Goal: Task Accomplishment & Management: Use online tool/utility

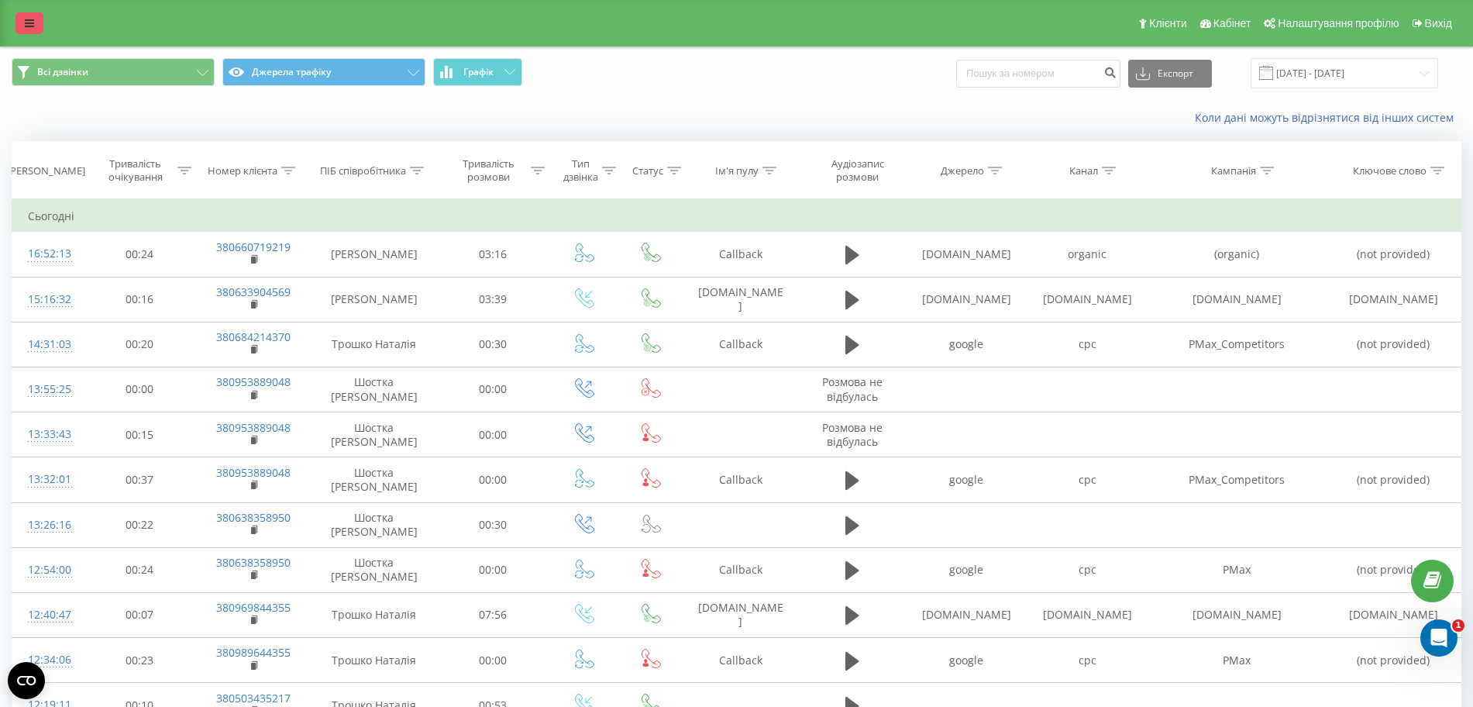
click at [35, 17] on link at bounding box center [29, 23] width 28 height 22
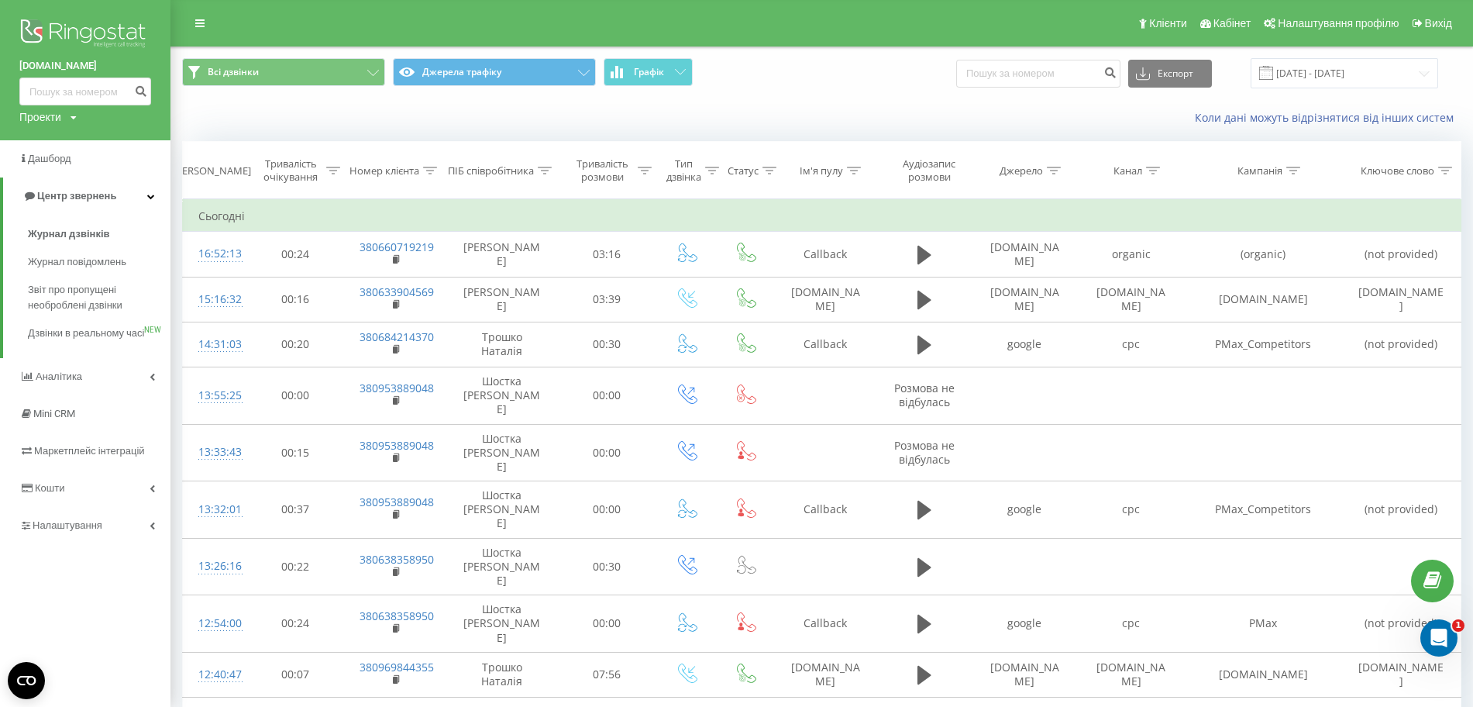
click at [61, 112] on div "Проекти" at bounding box center [40, 116] width 42 height 15
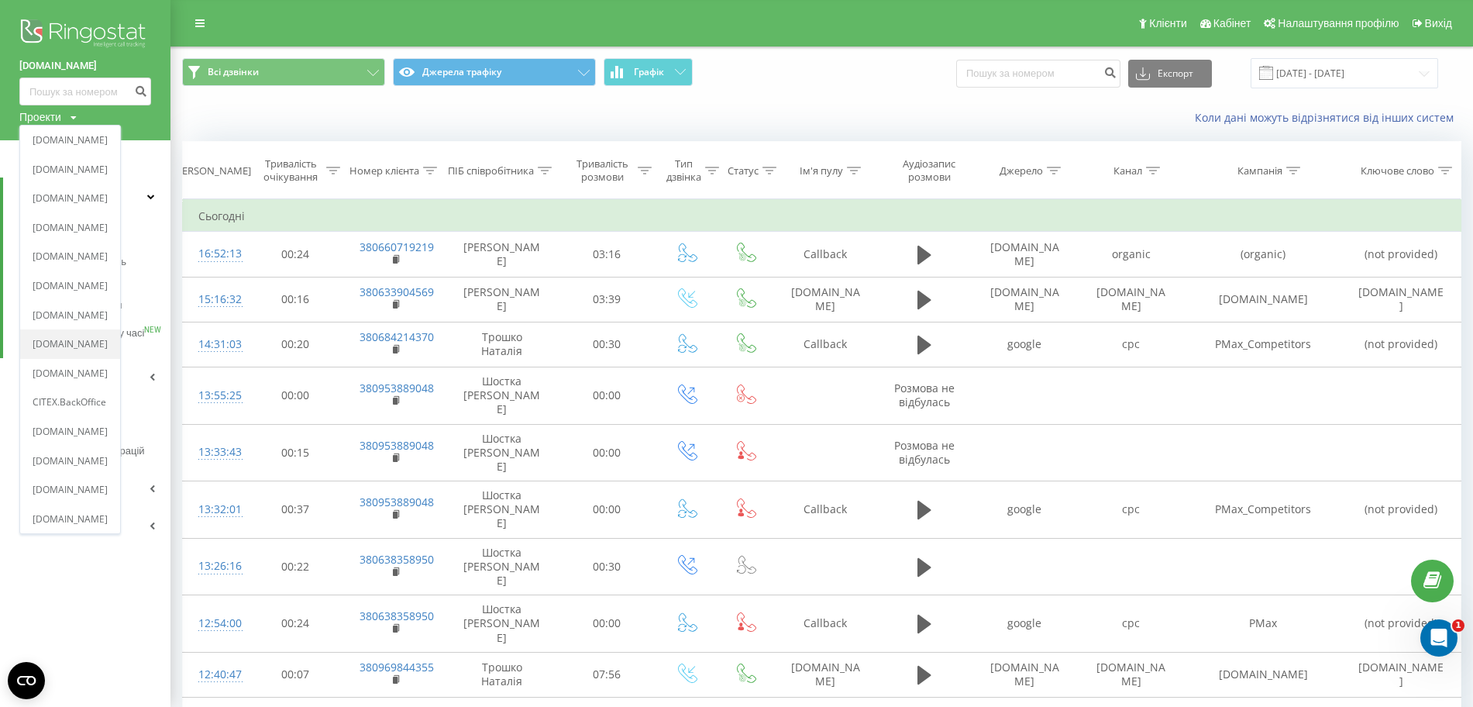
click at [47, 345] on link "[DOMAIN_NAME]" at bounding box center [70, 345] width 75 height 12
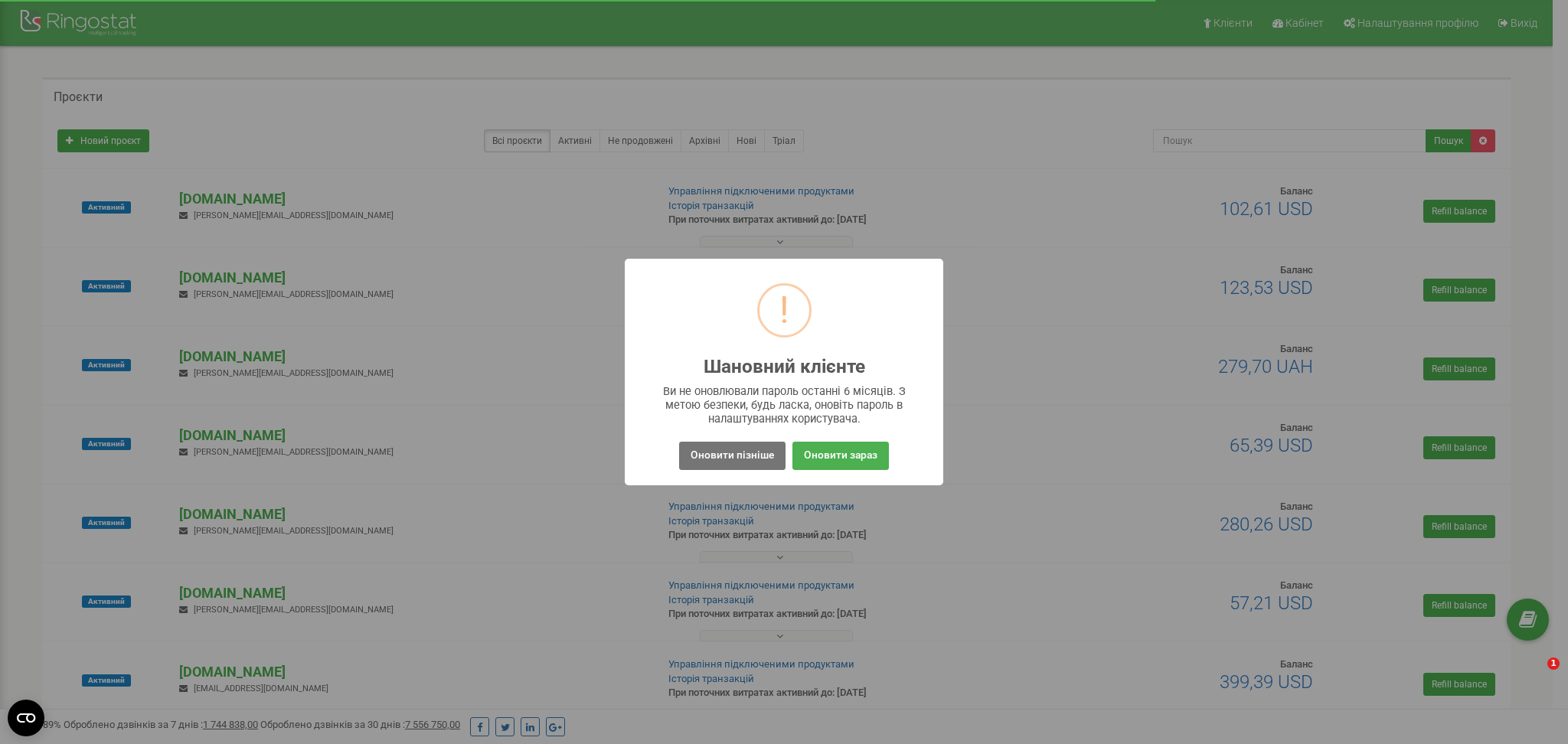
click at [725, 455] on button "Оновити пізніше" at bounding box center [732, 455] width 107 height 29
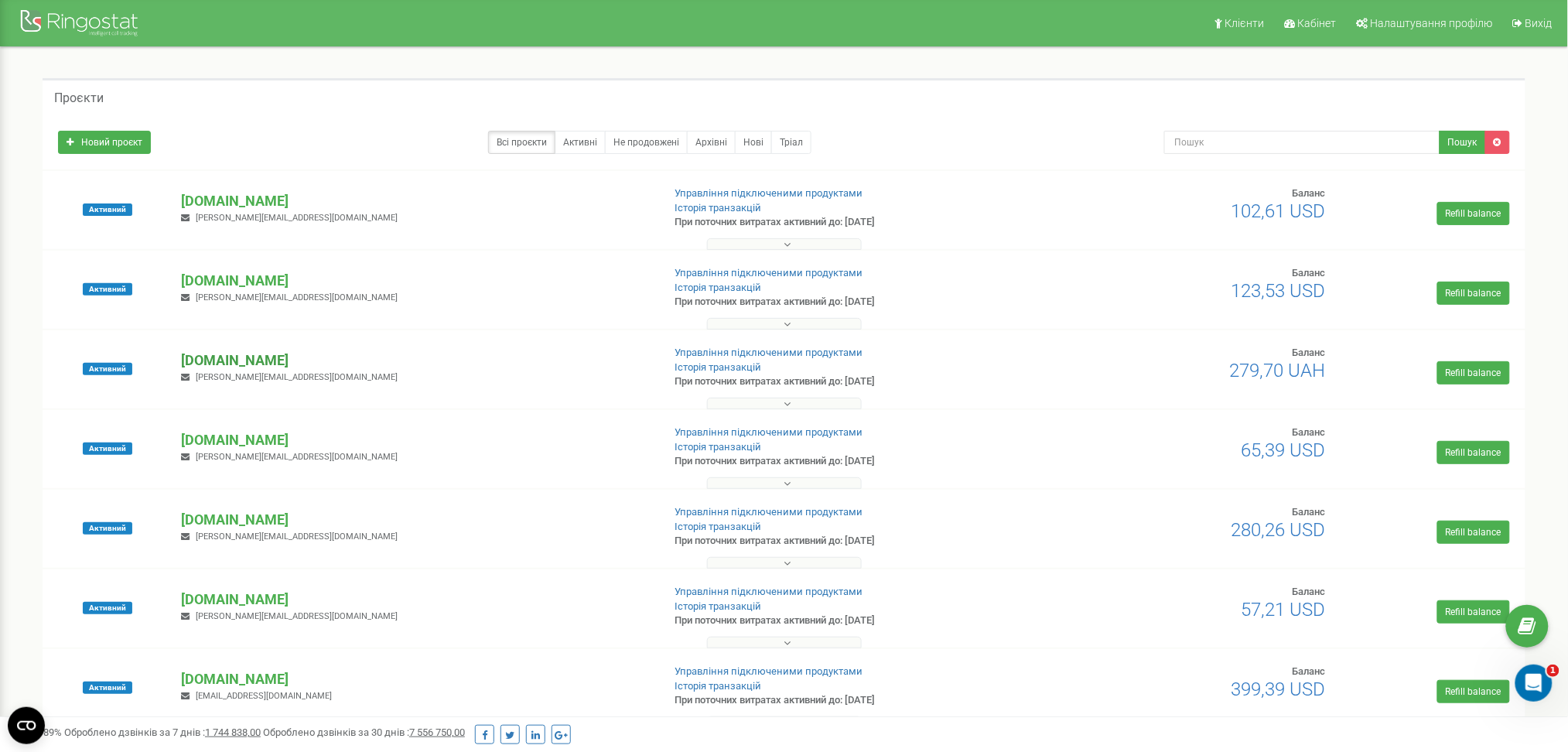
click at [200, 366] on p "[DOMAIN_NAME]" at bounding box center [414, 361] width 468 height 20
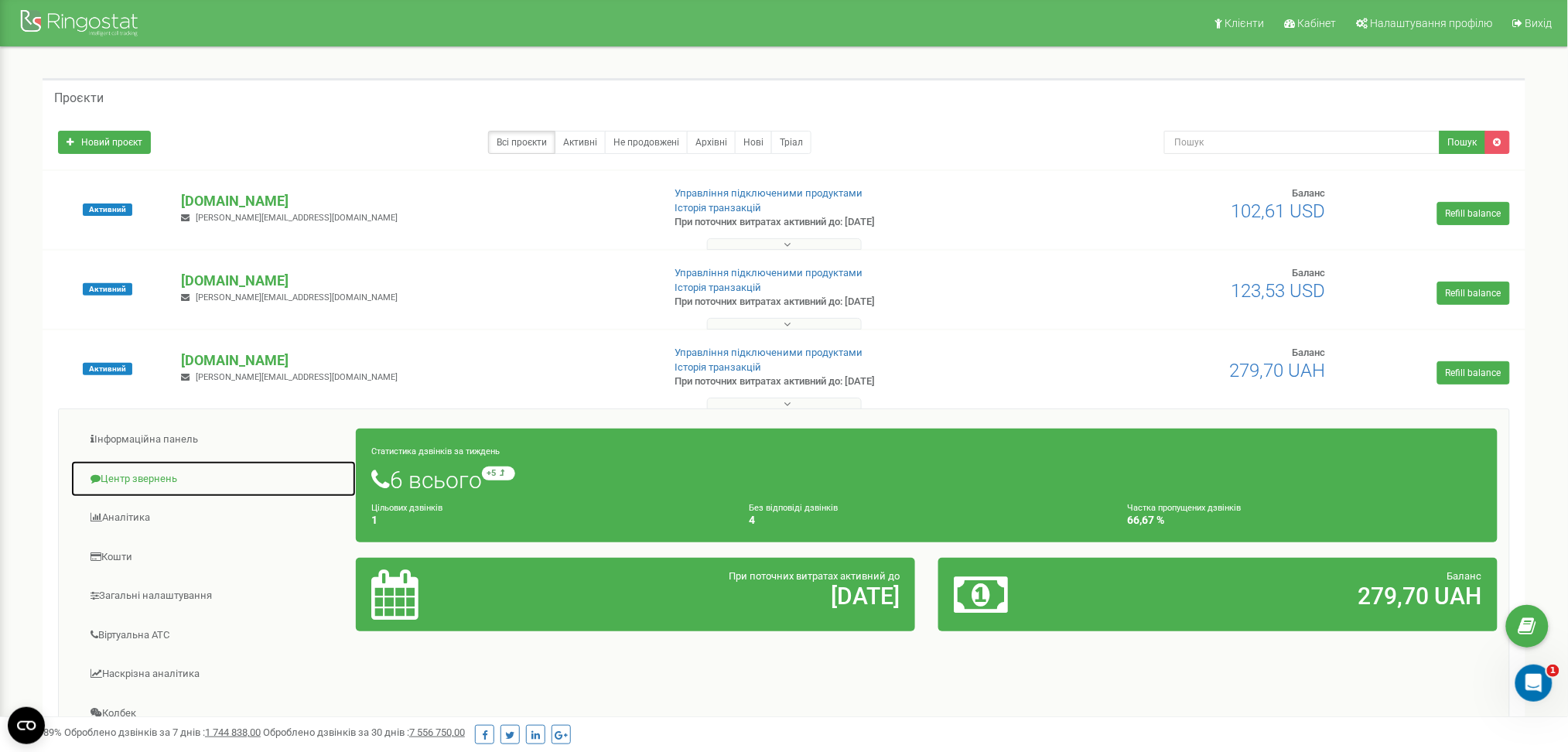
click at [142, 475] on link "Центр звернень" at bounding box center [214, 479] width 287 height 38
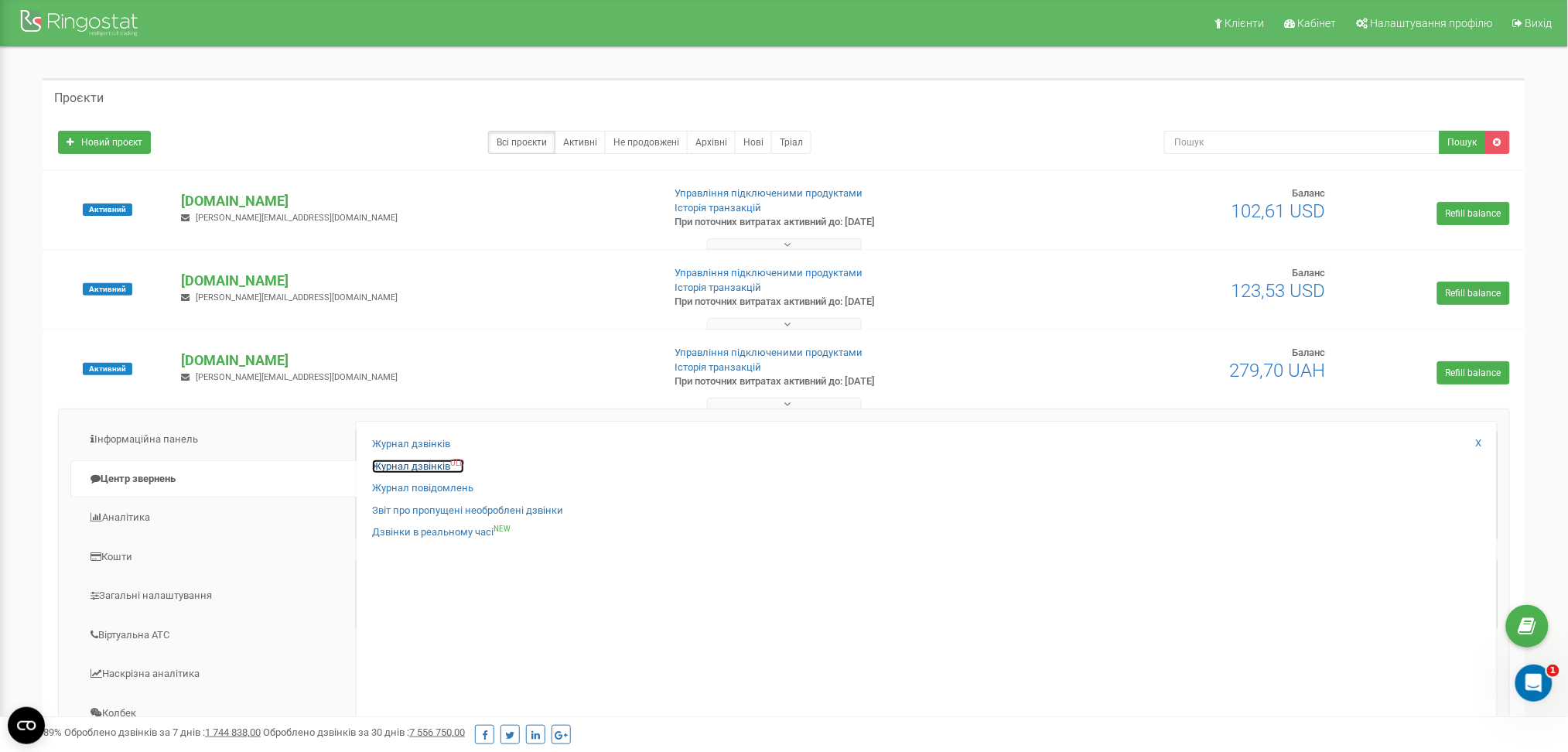
click at [396, 469] on link "Журнал дзвінків OLD" at bounding box center [418, 466] width 92 height 15
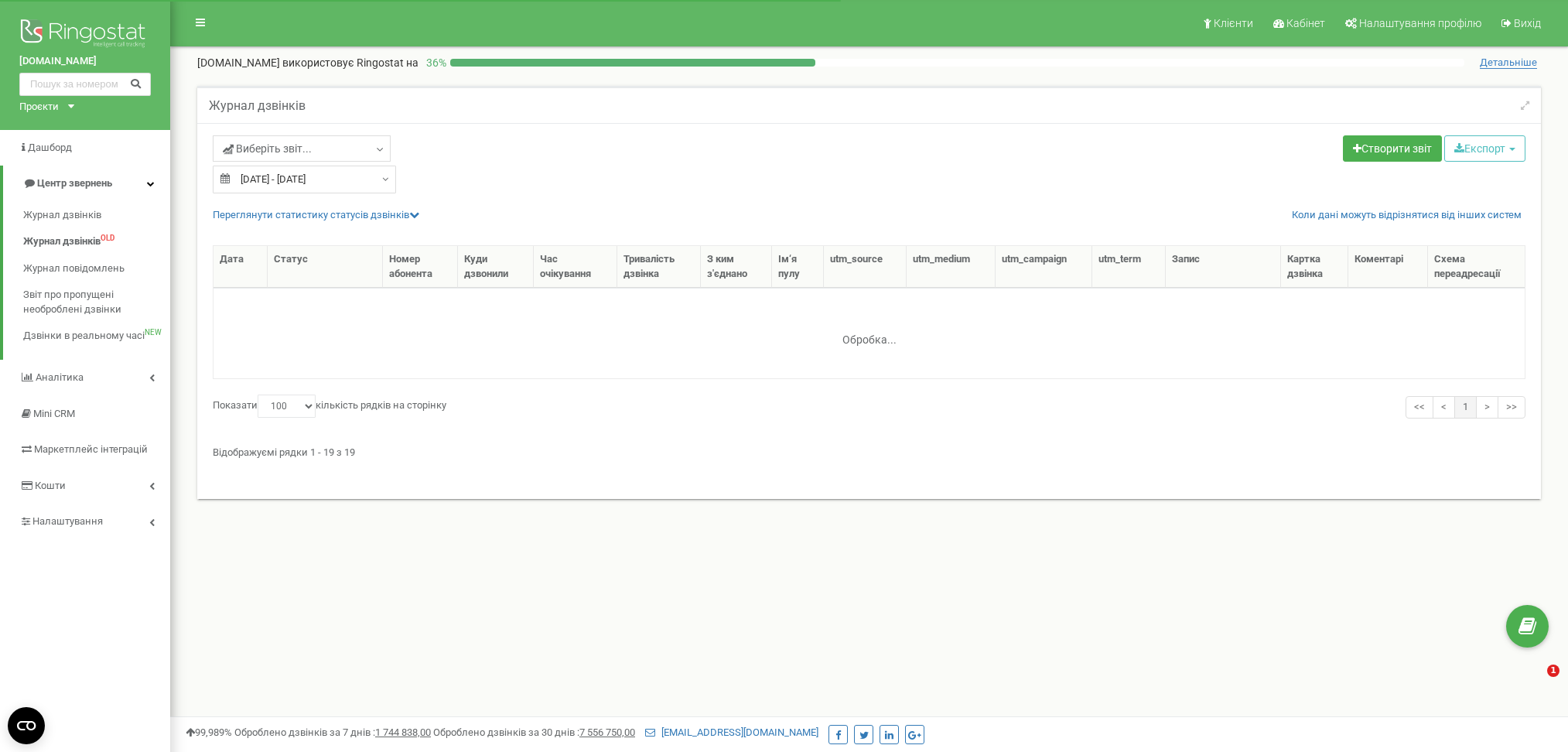
select select "100"
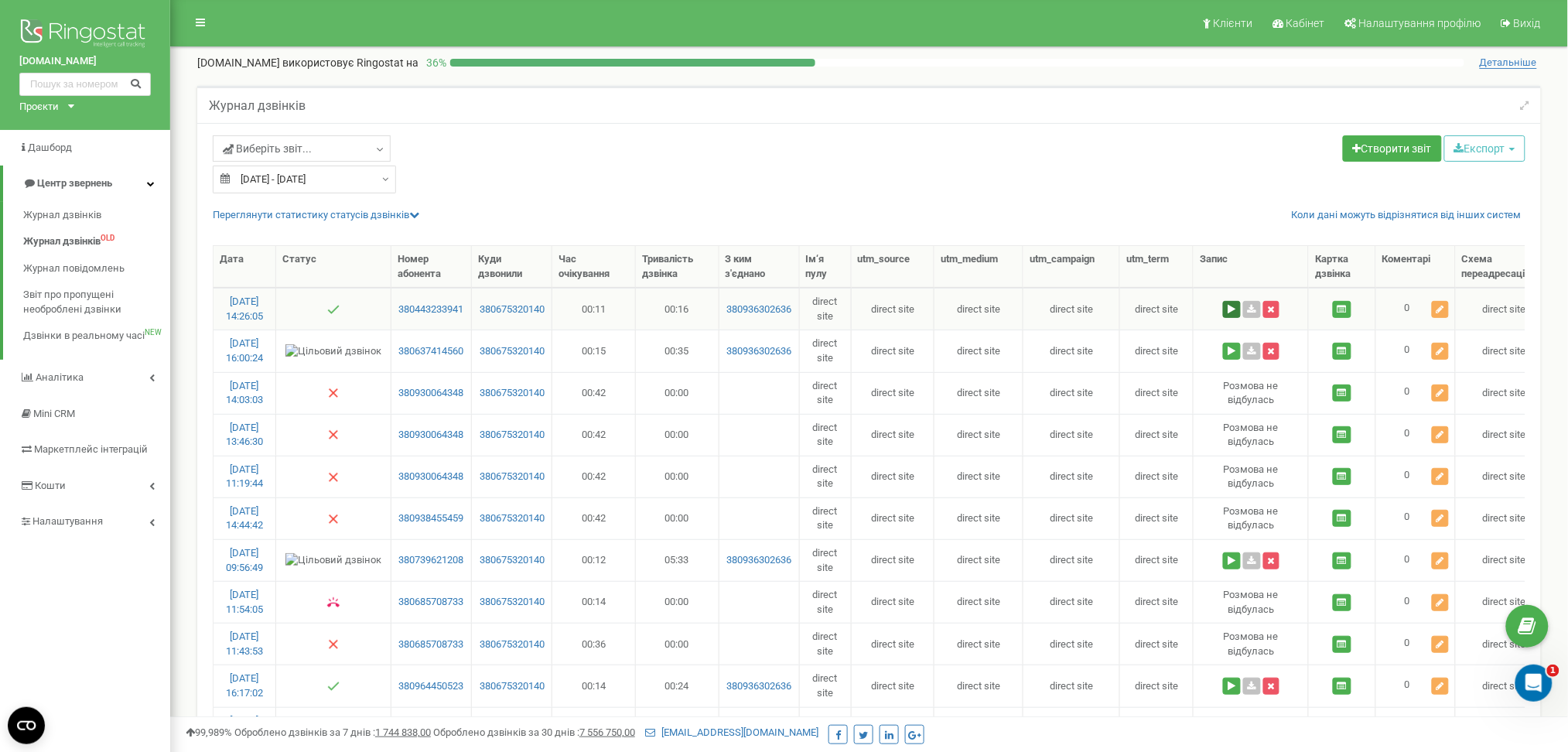
click at [1234, 307] on button at bounding box center [1232, 309] width 18 height 17
click at [1161, 351] on button at bounding box center [1163, 356] width 26 height 20
click at [46, 105] on div "Проєкти" at bounding box center [39, 107] width 40 height 15
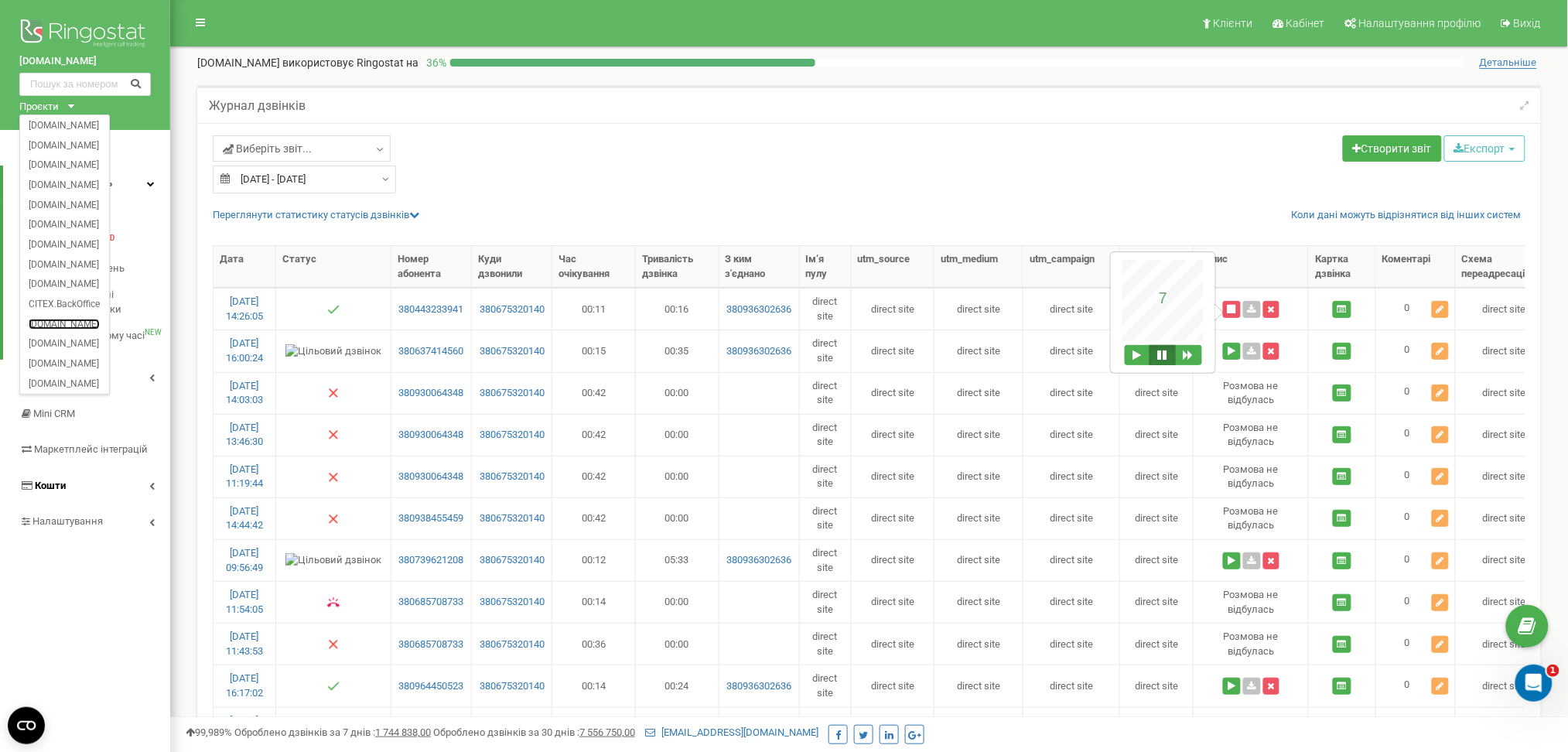
scroll to position [206, 0]
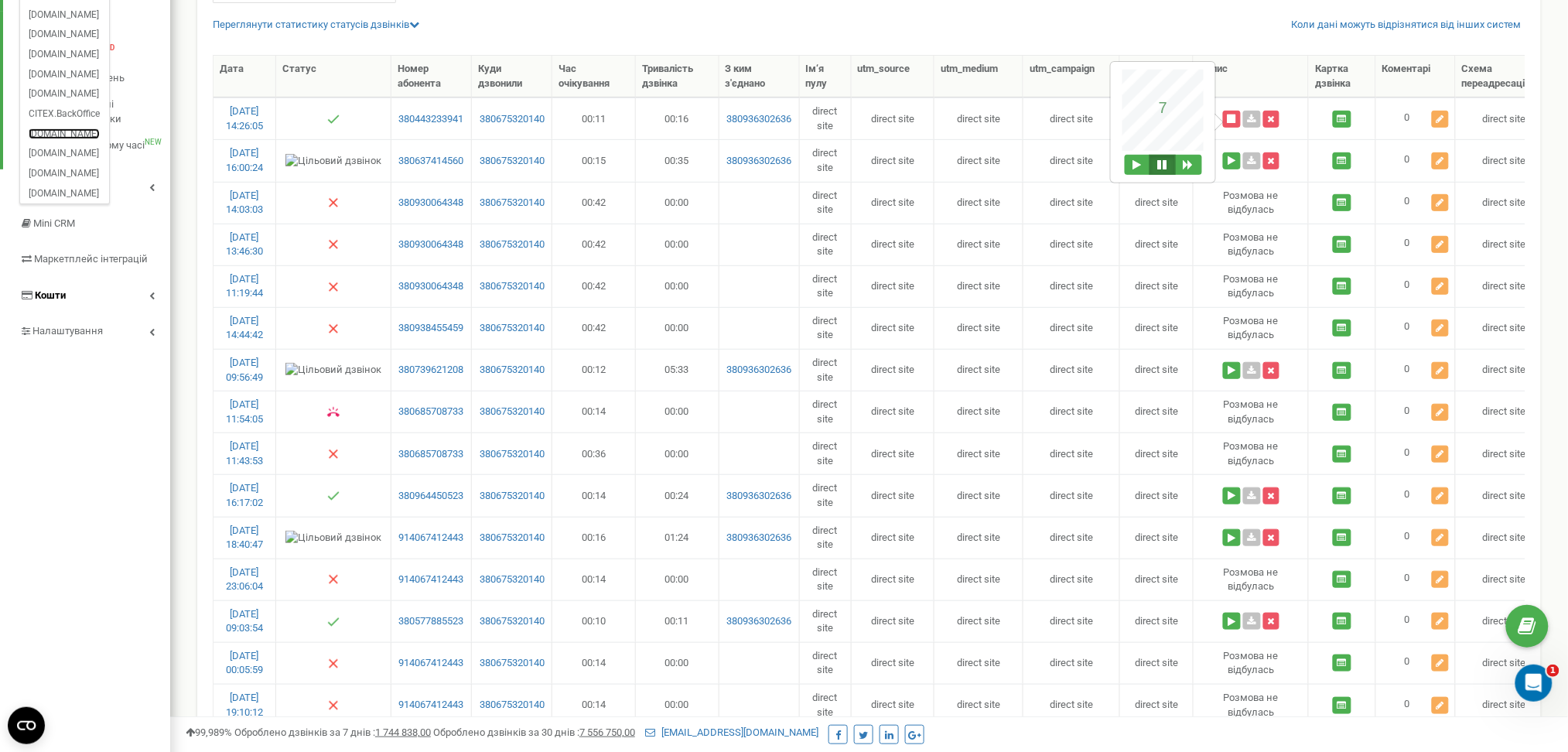
click at [66, 279] on div "adcore.ua Проєкти novabucha.com new-england.com.ua parkavenuevip.com.ua basa.ci…" at bounding box center [85, 436] width 170 height 1254
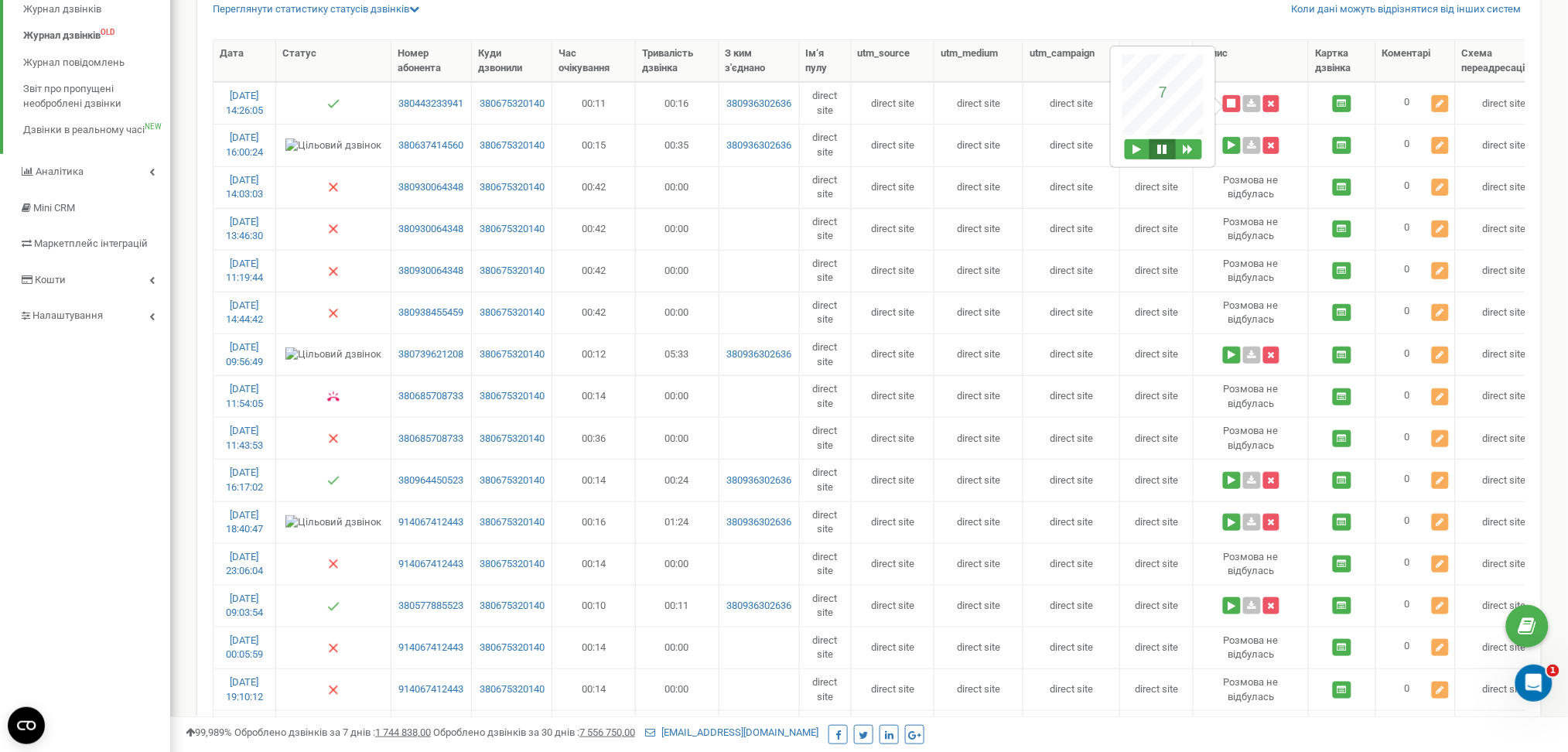
scroll to position [0, 0]
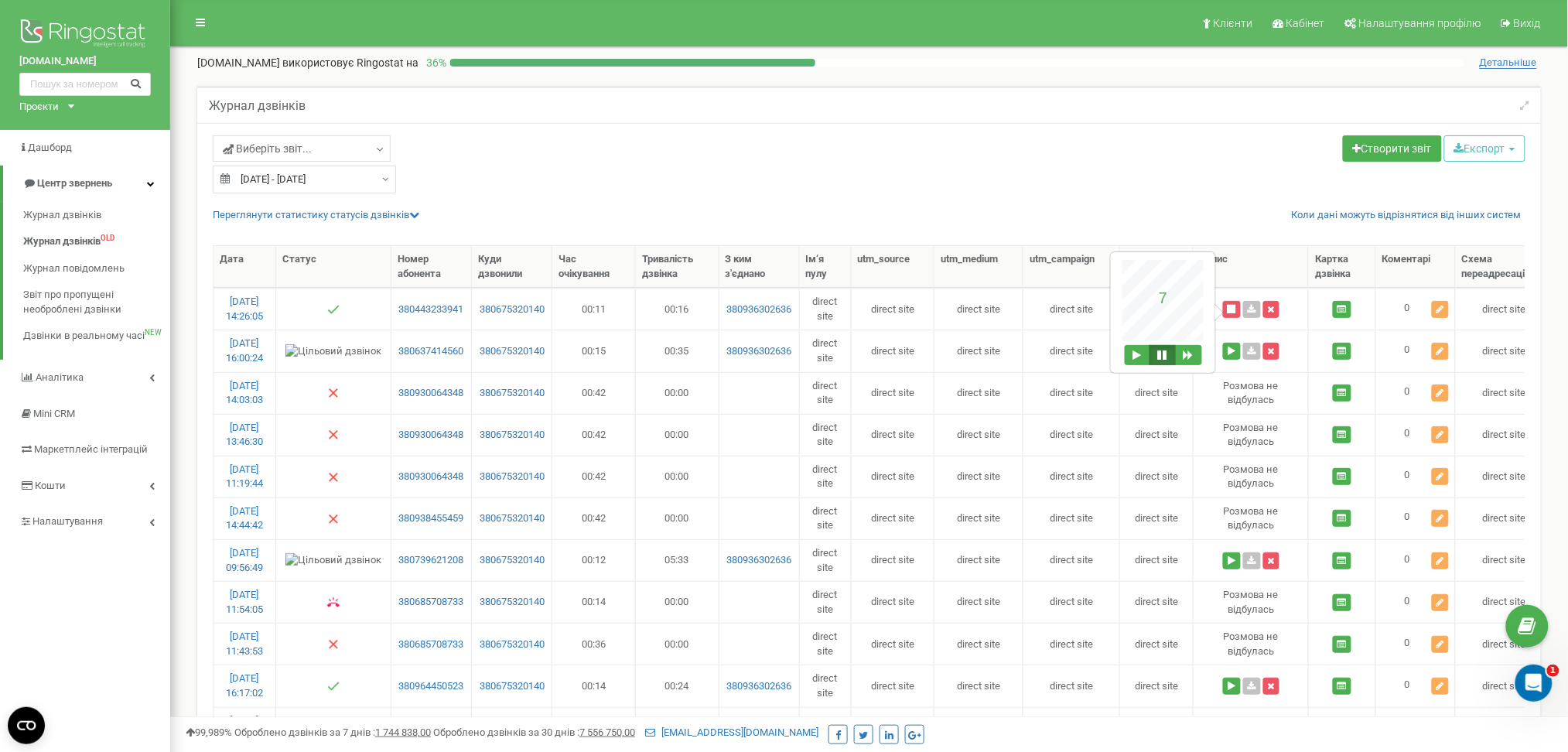
click at [67, 101] on div "Проєкти novabucha.com new-england.com.ua parkavenuevip.com.ua basa.city rusaniv…" at bounding box center [43, 107] width 49 height 15
click at [44, 284] on link "[DOMAIN_NAME]" at bounding box center [64, 284] width 71 height 8
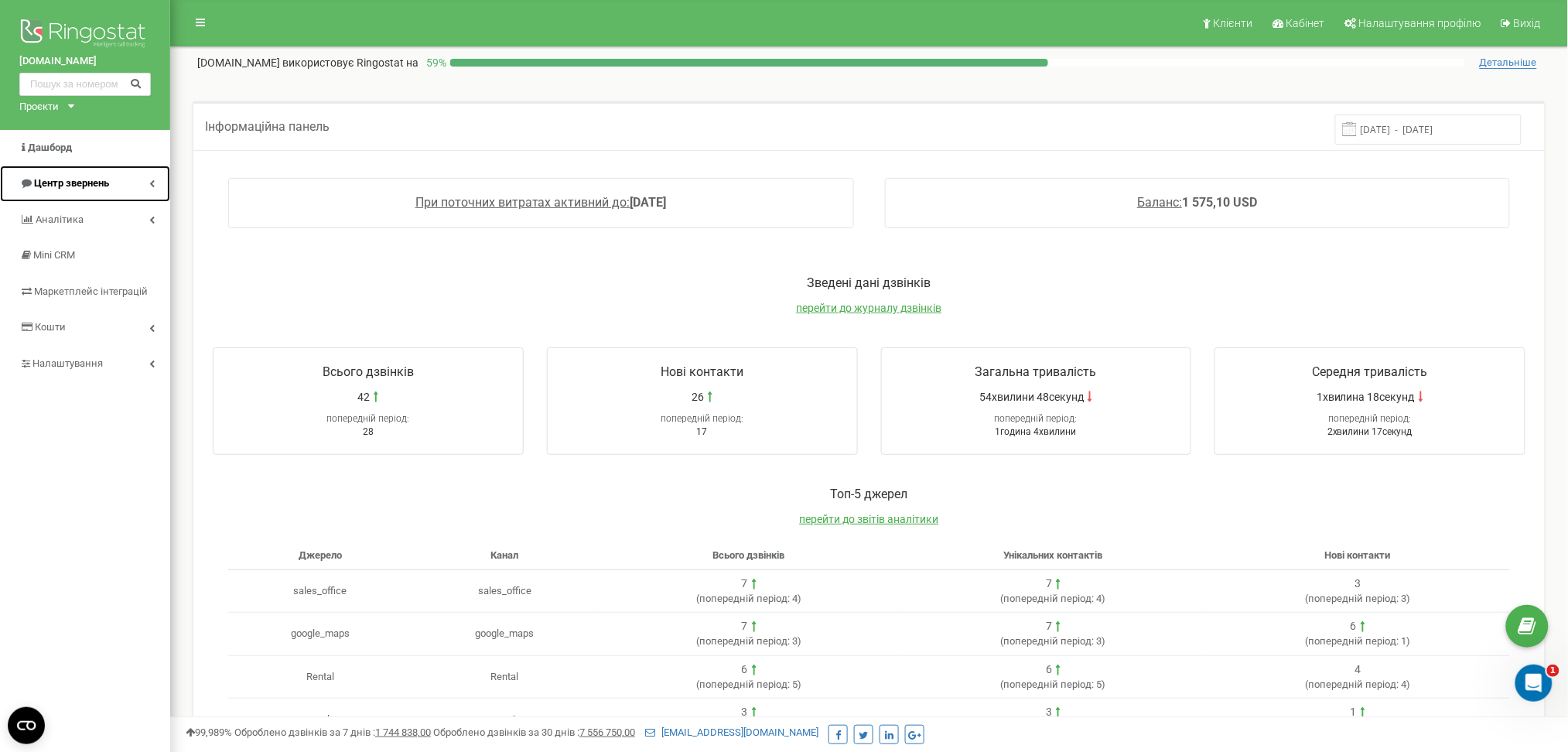
click at [65, 183] on span "Центр звернень" at bounding box center [71, 183] width 75 height 12
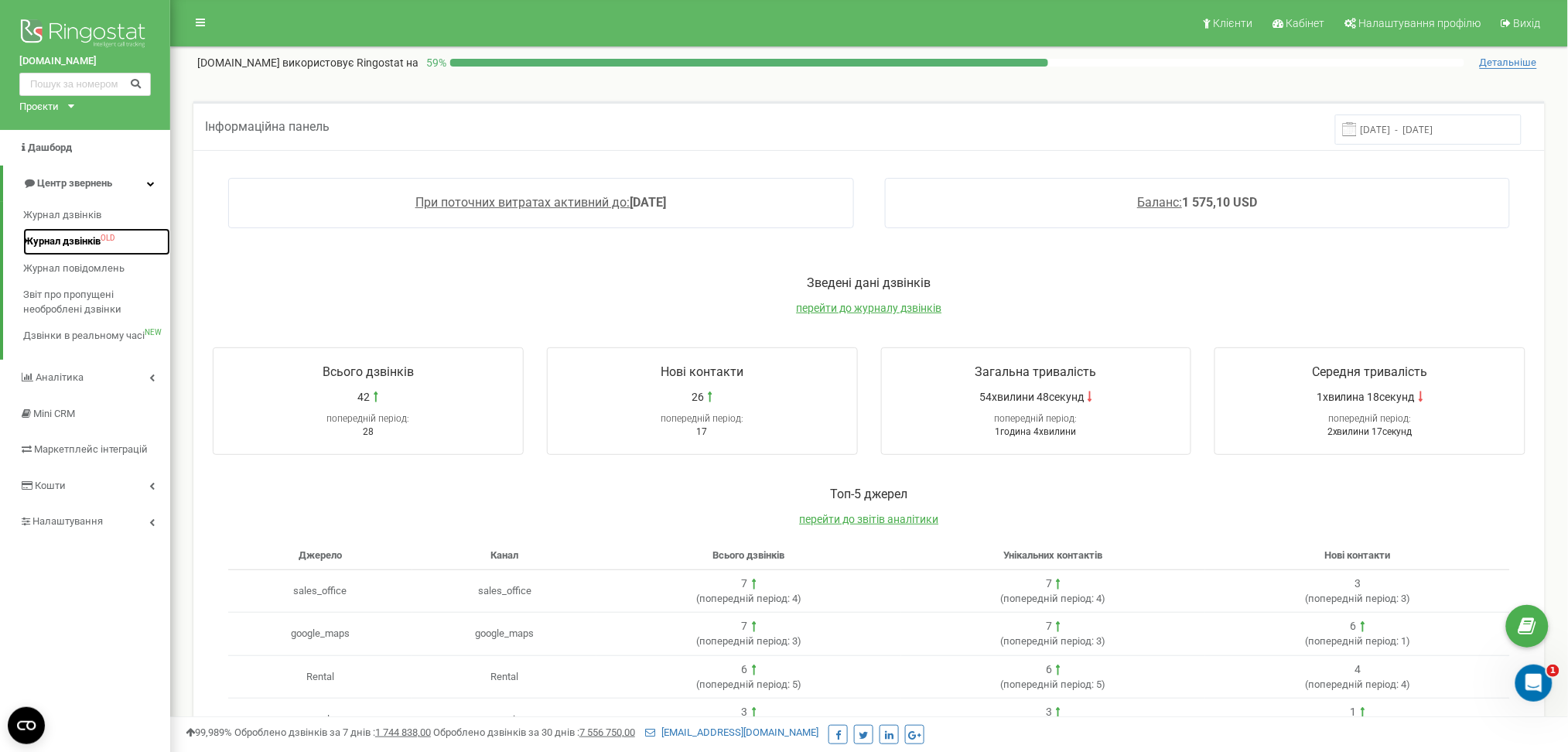
click at [74, 237] on span "Журнал дзвінків" at bounding box center [61, 242] width 77 height 15
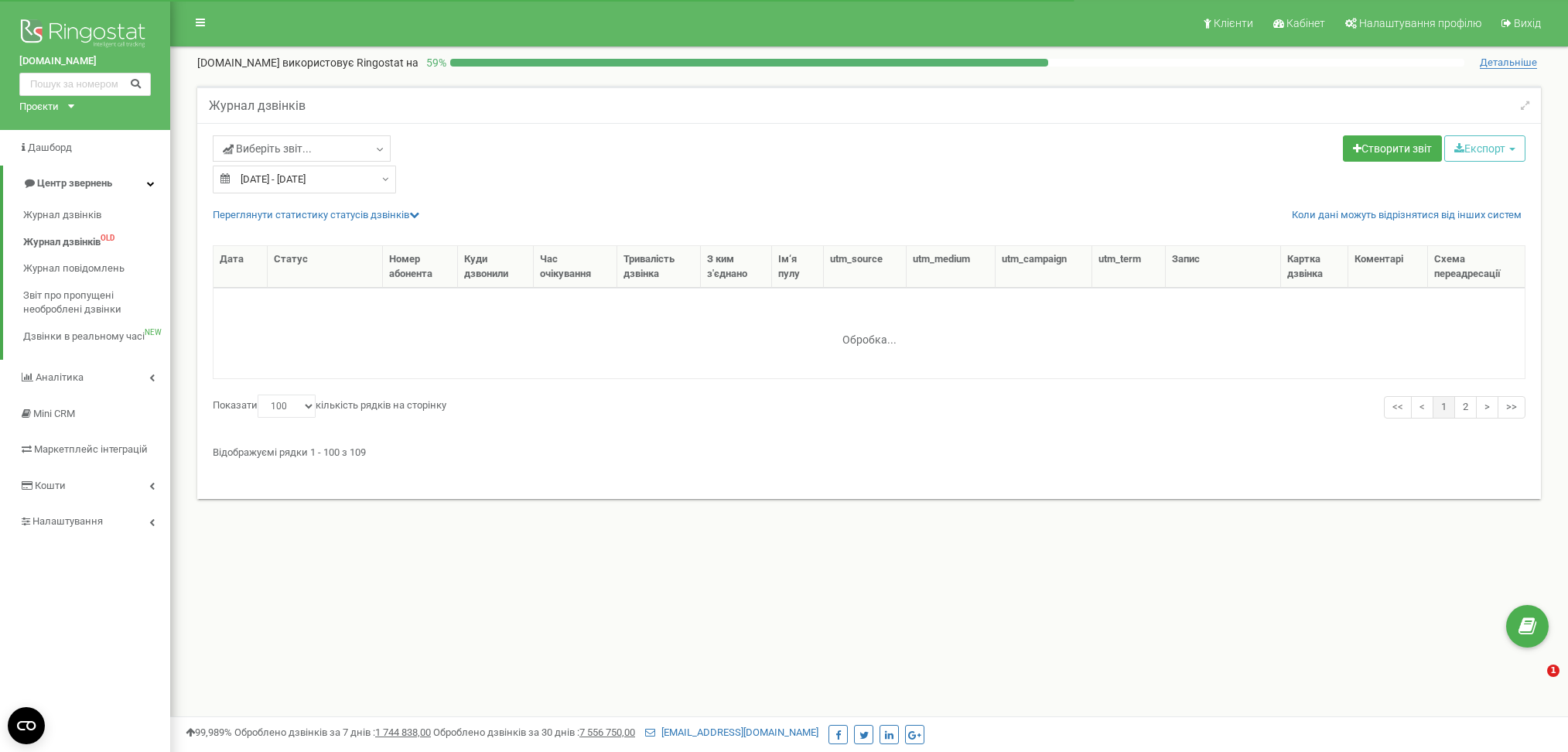
select select "100"
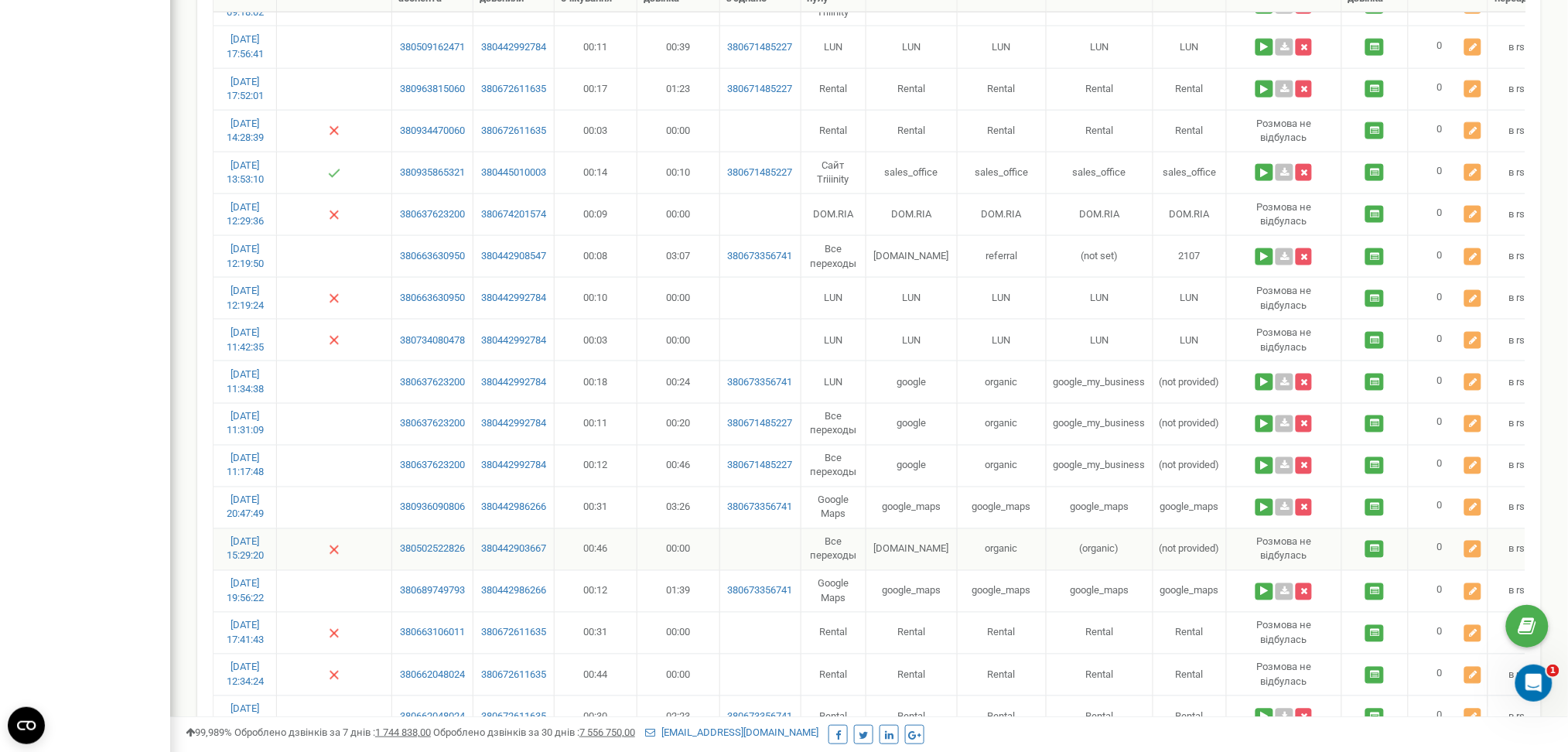
scroll to position [619, 0]
